Goal: Register for event/course

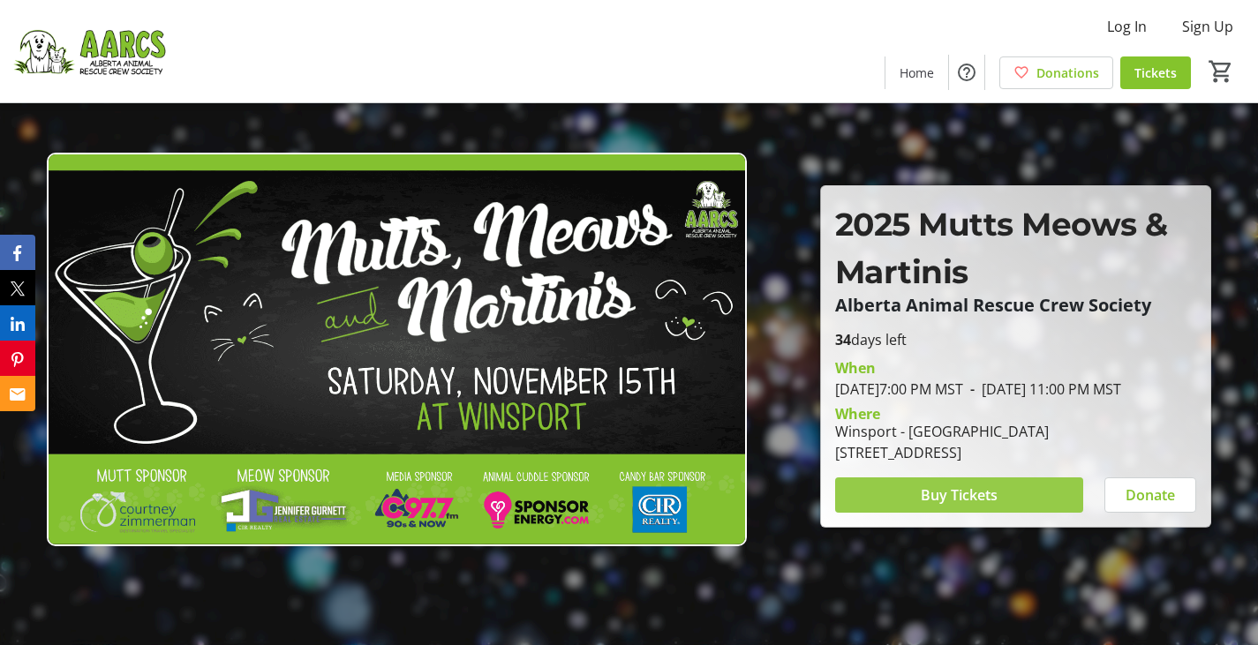
click at [977, 494] on span at bounding box center [959, 495] width 248 height 42
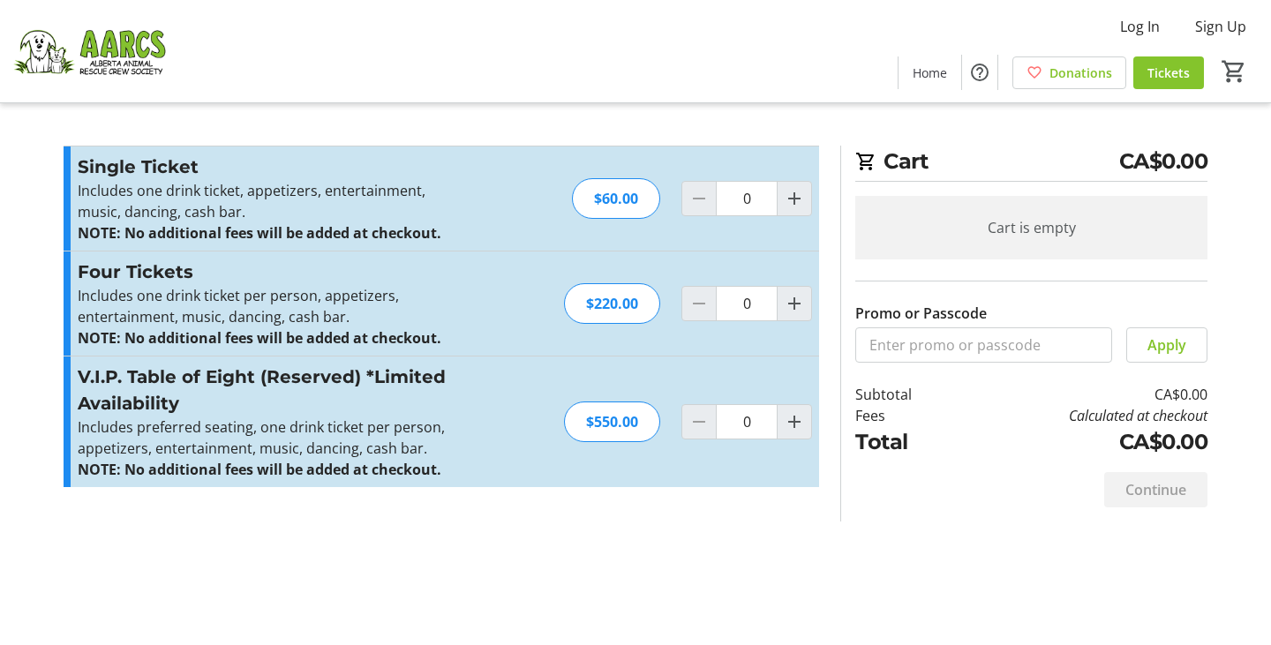
click at [109, 46] on img at bounding box center [89, 51] width 157 height 88
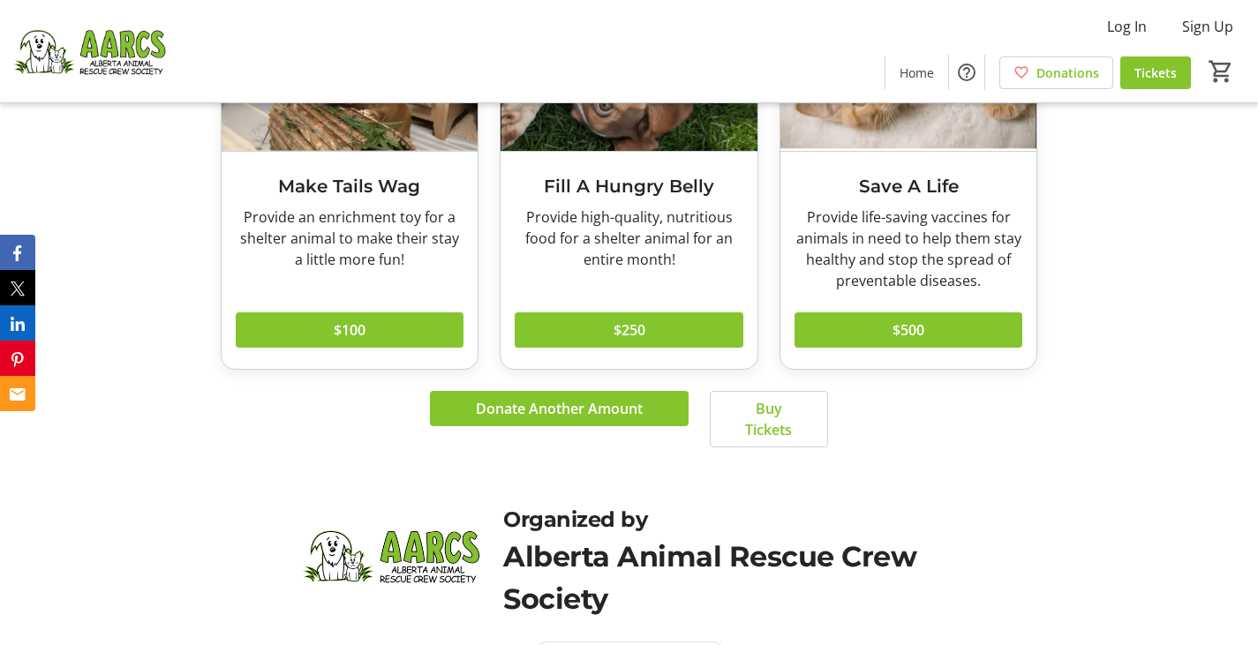
scroll to position [1413, 0]
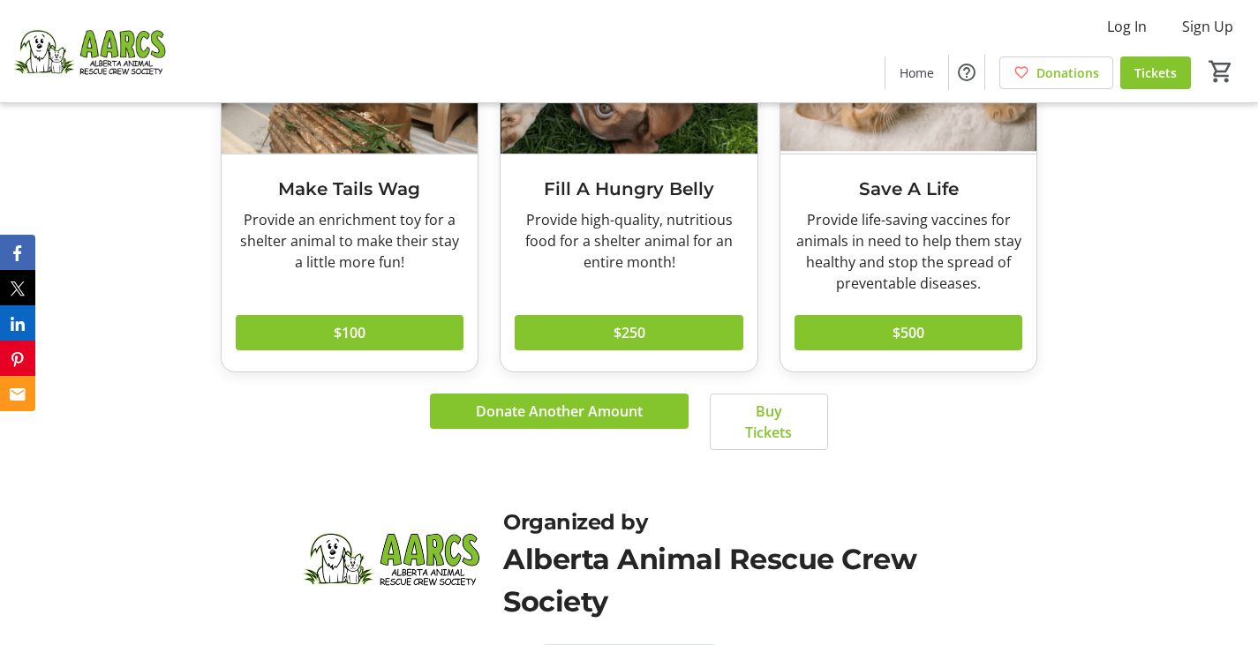
click at [354, 214] on div "Provide an enrichment toy for a shelter animal to make their stay a little more…" at bounding box center [350, 241] width 229 height 64
